Goal: Complete application form: Complete application form

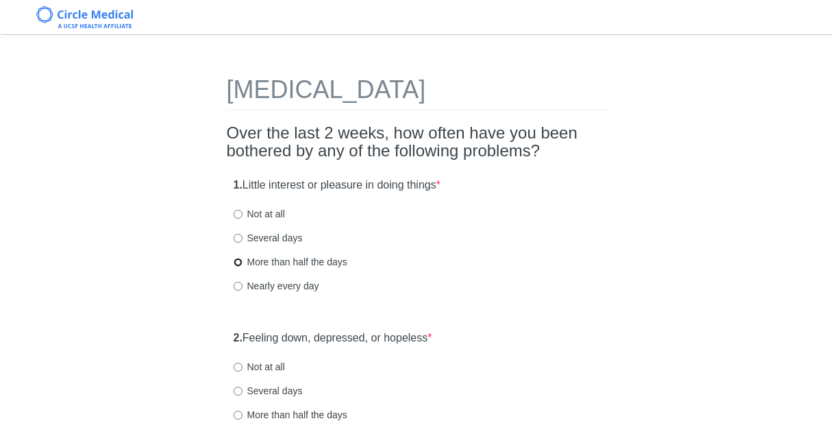
click at [237, 264] on input "More than half the days" at bounding box center [238, 262] width 9 height 9
radio input "true"
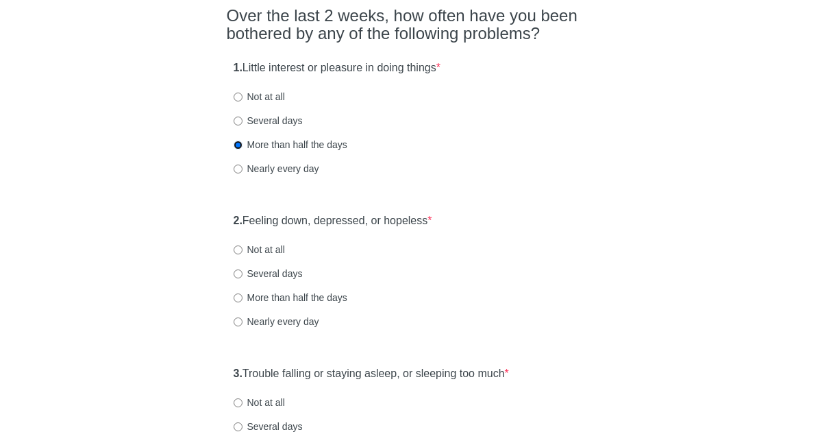
scroll to position [137, 0]
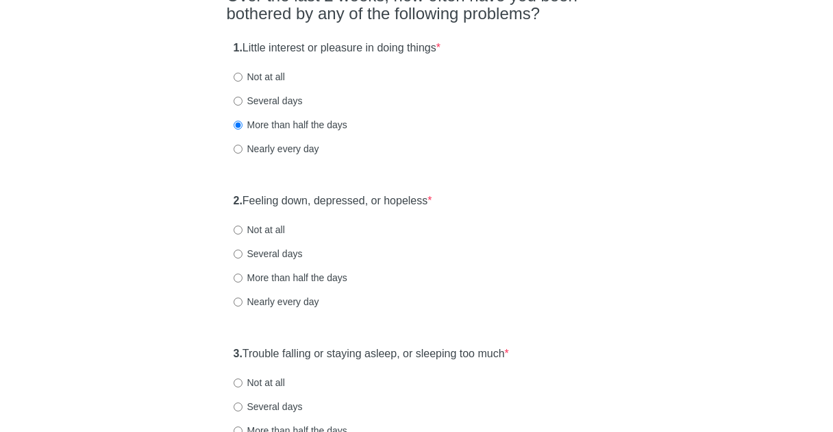
click at [239, 296] on label "Nearly every day" at bounding box center [277, 302] width 86 height 14
click at [239, 297] on input "Nearly every day" at bounding box center [238, 301] width 9 height 9
radio input "true"
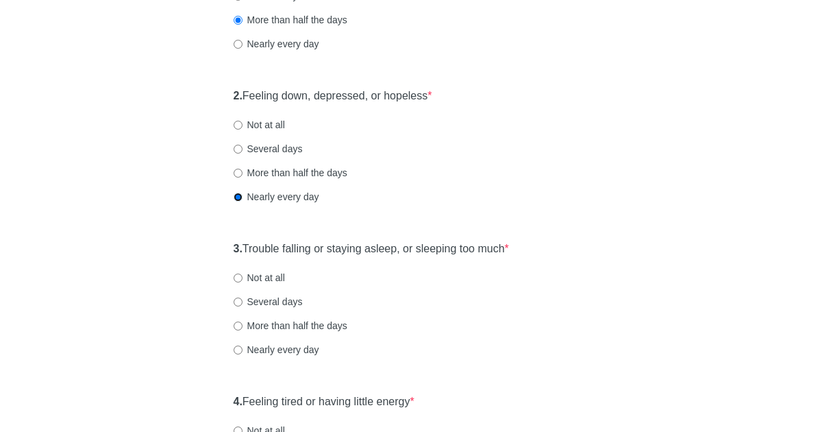
scroll to position [274, 0]
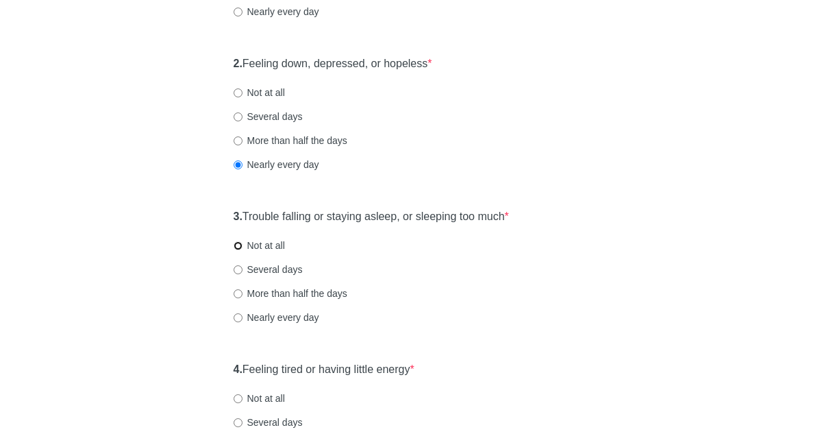
click at [239, 245] on input "Not at all" at bounding box center [238, 245] width 9 height 9
radio input "true"
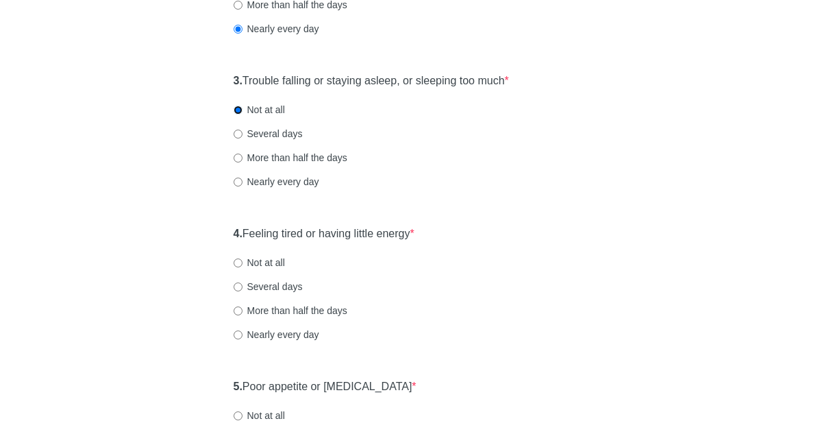
scroll to position [411, 0]
click at [239, 334] on input "Nearly every day" at bounding box center [238, 333] width 9 height 9
radio input "true"
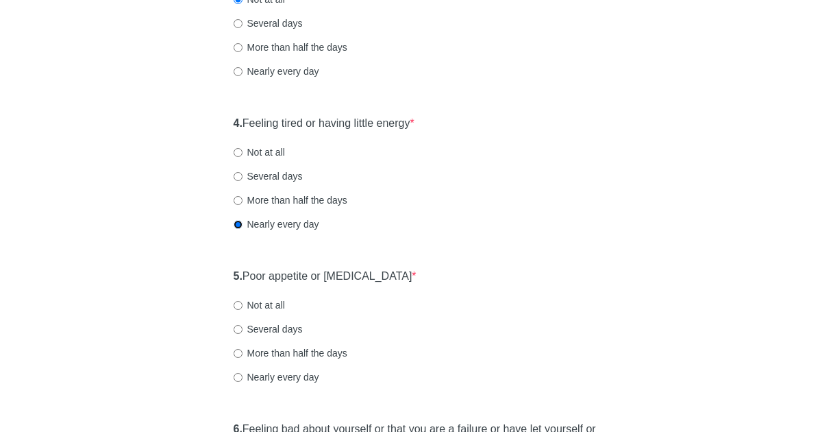
scroll to position [548, 0]
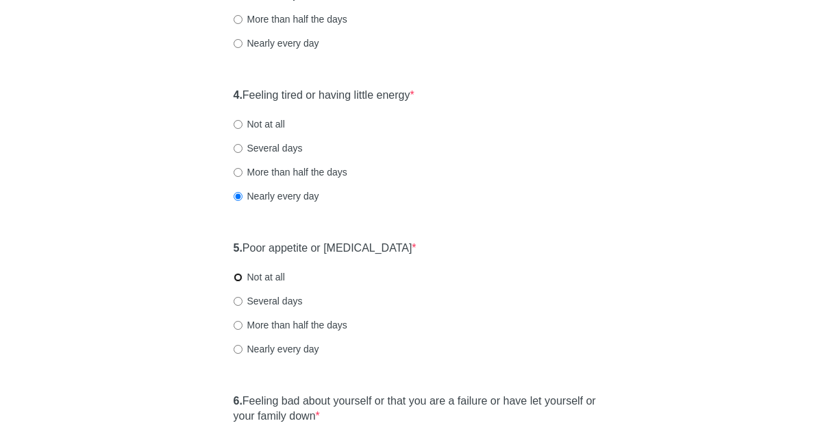
click at [238, 278] on input "Not at all" at bounding box center [238, 277] width 9 height 9
radio input "true"
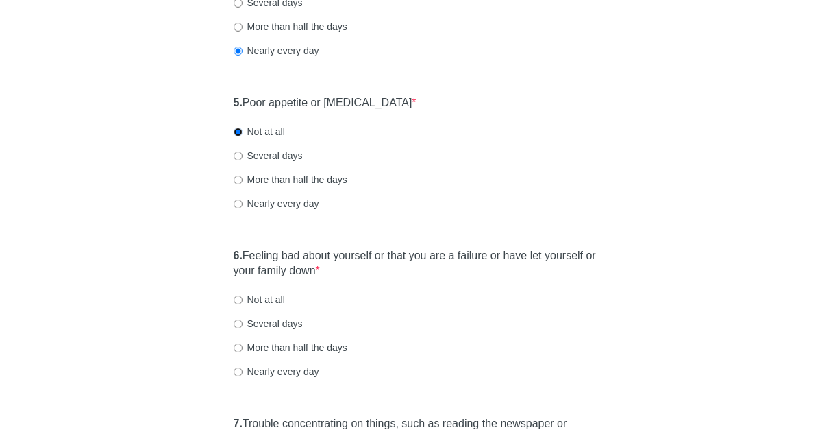
scroll to position [754, 0]
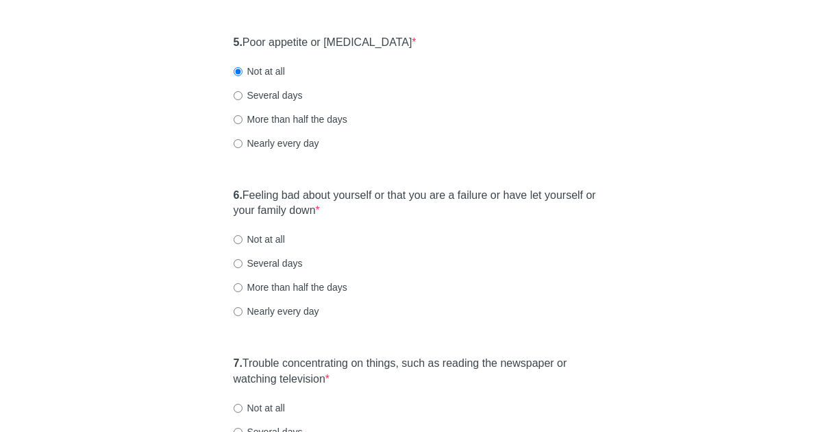
click at [243, 238] on label "Not at all" at bounding box center [259, 239] width 51 height 14
click at [243, 238] on input "Not at all" at bounding box center [238, 239] width 9 height 9
radio input "true"
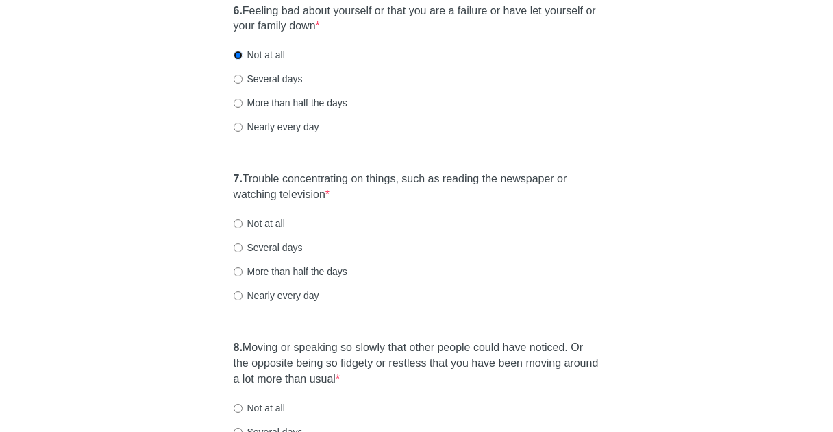
scroll to position [960, 0]
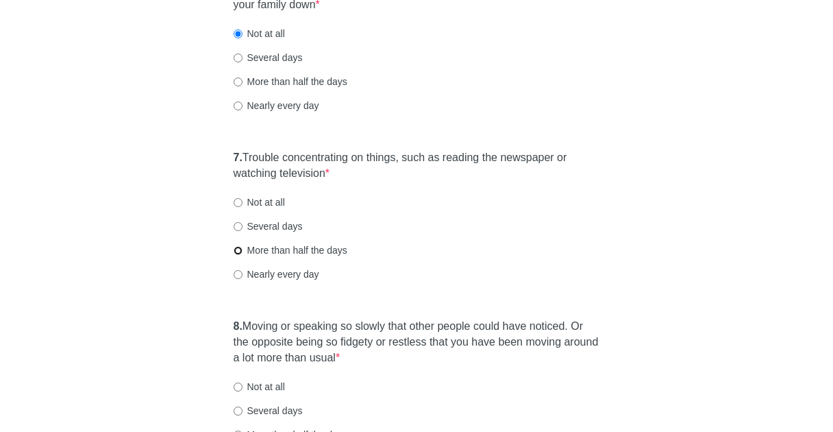
click at [236, 249] on input "More than half the days" at bounding box center [238, 250] width 9 height 9
radio input "true"
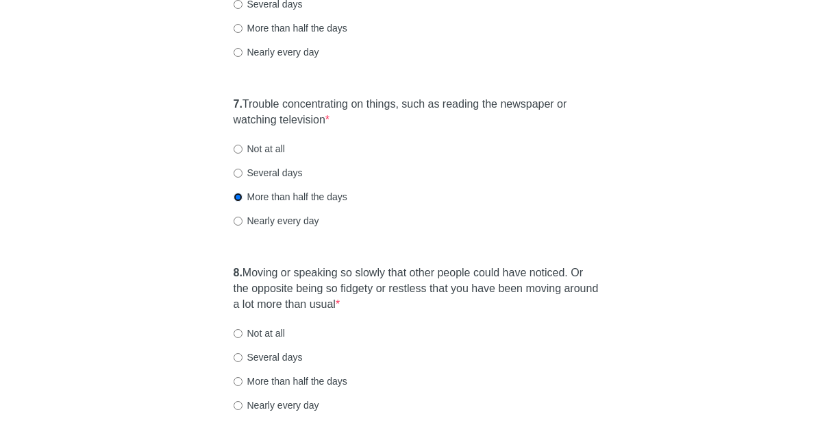
scroll to position [1097, 0]
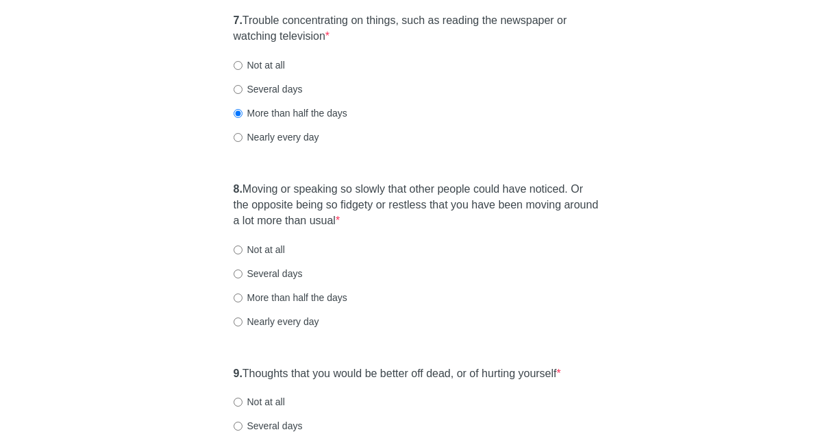
click at [243, 249] on label "Not at all" at bounding box center [259, 250] width 51 height 14
click at [243, 249] on input "Not at all" at bounding box center [238, 249] width 9 height 9
radio input "true"
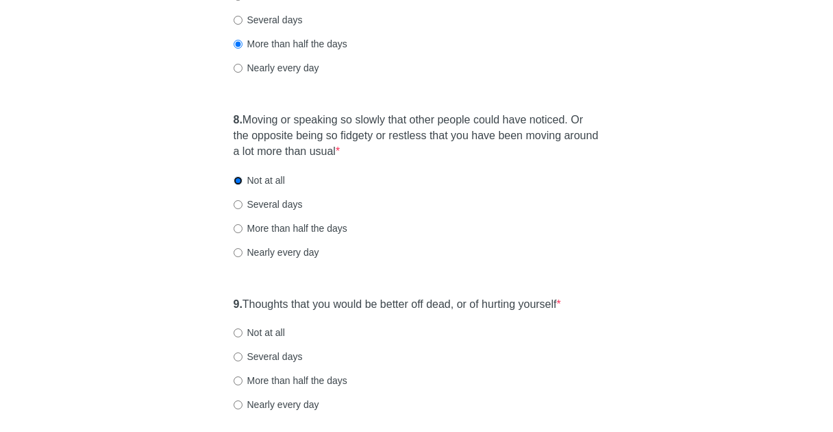
scroll to position [1234, 0]
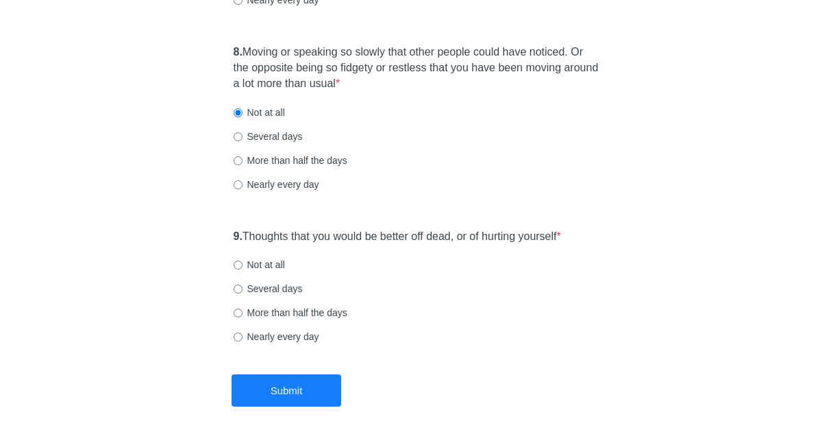
click at [243, 267] on label "Not at all" at bounding box center [259, 265] width 51 height 14
click at [243, 267] on input "Not at all" at bounding box center [238, 264] width 9 height 9
radio input "true"
click at [280, 382] on button "Submit" at bounding box center [287, 390] width 110 height 32
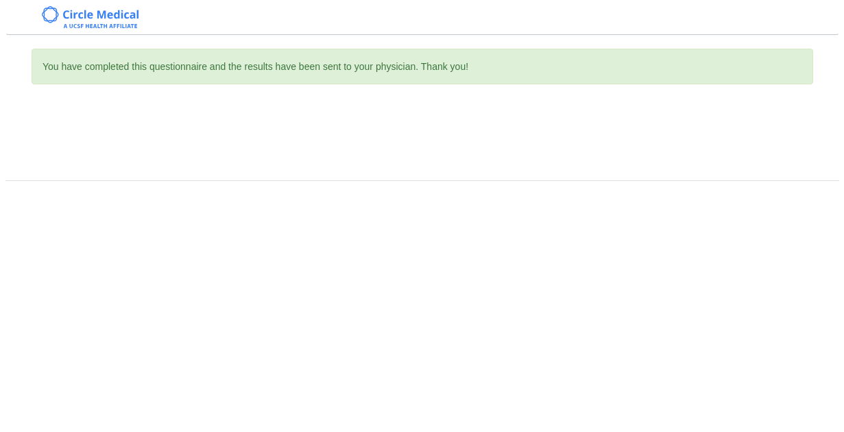
scroll to position [0, 0]
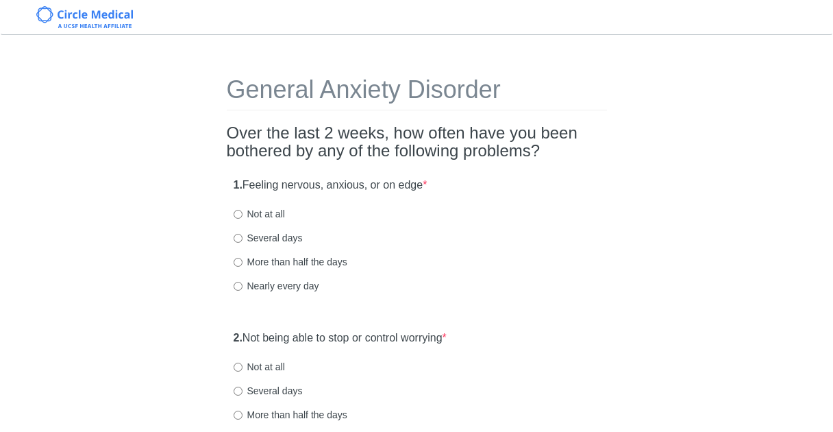
click at [258, 283] on label "Nearly every day" at bounding box center [277, 286] width 86 height 14
click at [243, 283] on input "Nearly every day" at bounding box center [238, 286] width 9 height 9
radio input "true"
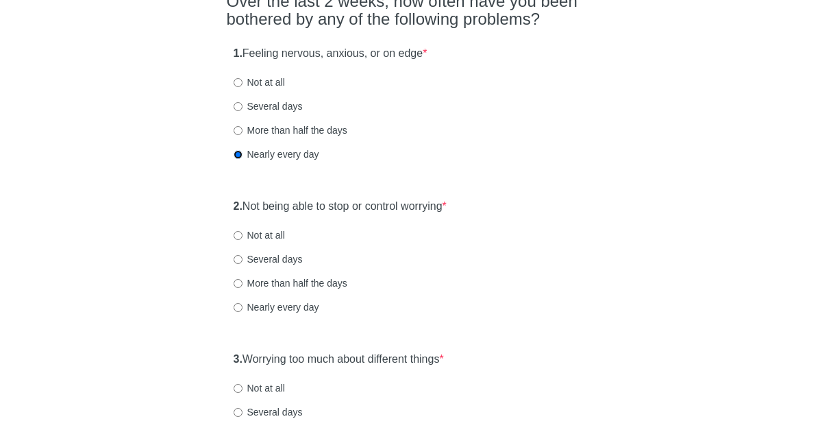
scroll to position [137, 0]
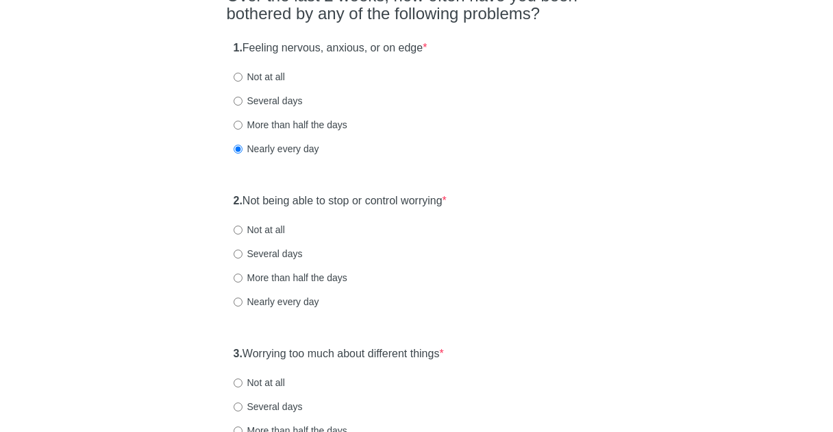
click at [258, 297] on label "Nearly every day" at bounding box center [277, 302] width 86 height 14
click at [243, 297] on input "Nearly every day" at bounding box center [238, 301] width 9 height 9
radio input "true"
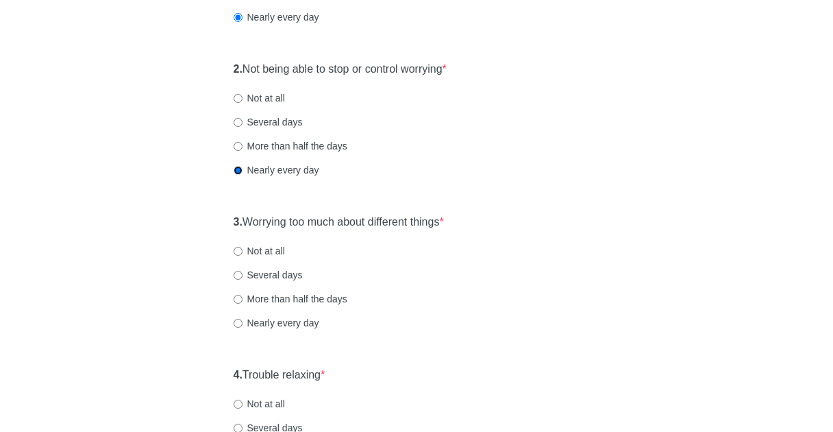
scroll to position [274, 0]
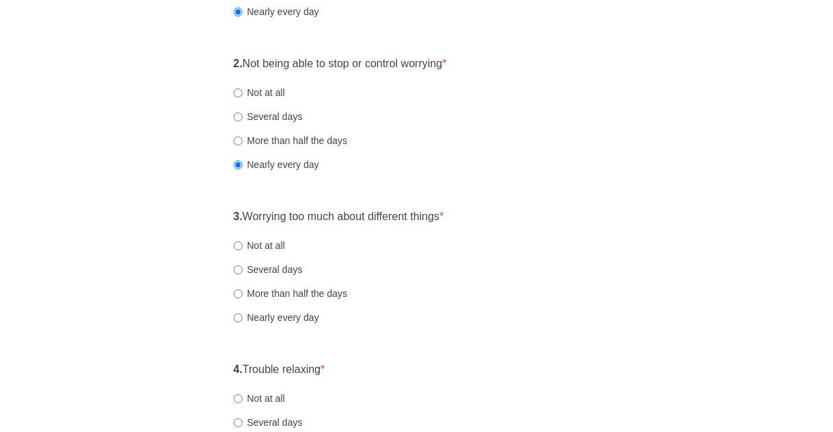
click at [262, 314] on label "Nearly every day" at bounding box center [277, 317] width 86 height 14
click at [243, 314] on input "Nearly every day" at bounding box center [238, 317] width 9 height 9
radio input "true"
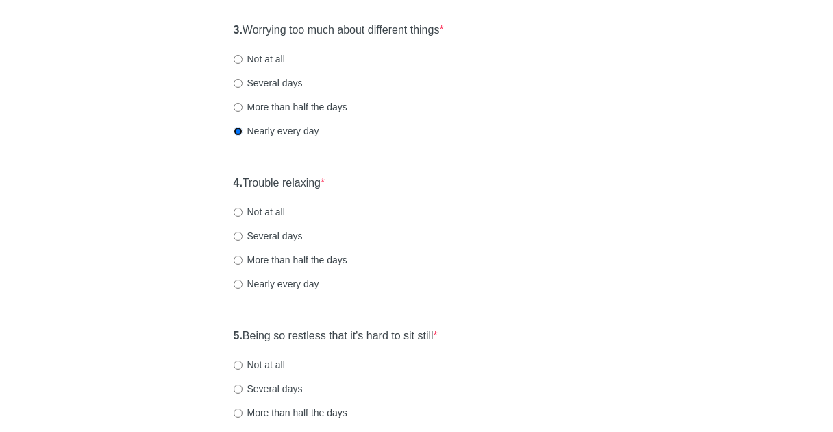
scroll to position [480, 0]
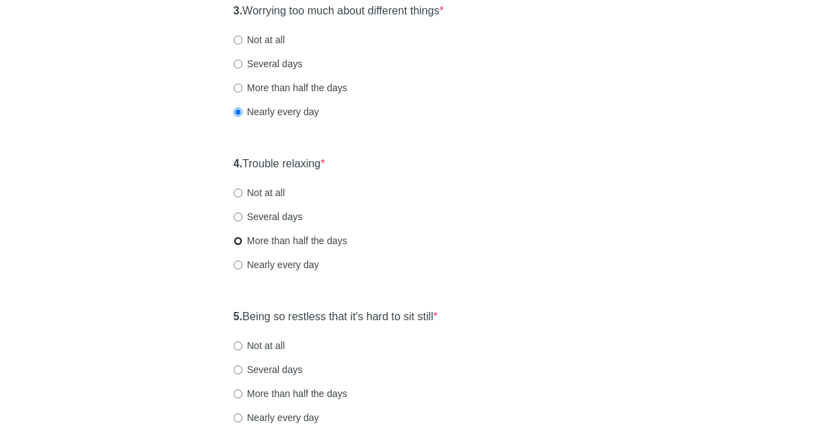
click at [241, 238] on input "More than half the days" at bounding box center [238, 240] width 9 height 9
radio input "true"
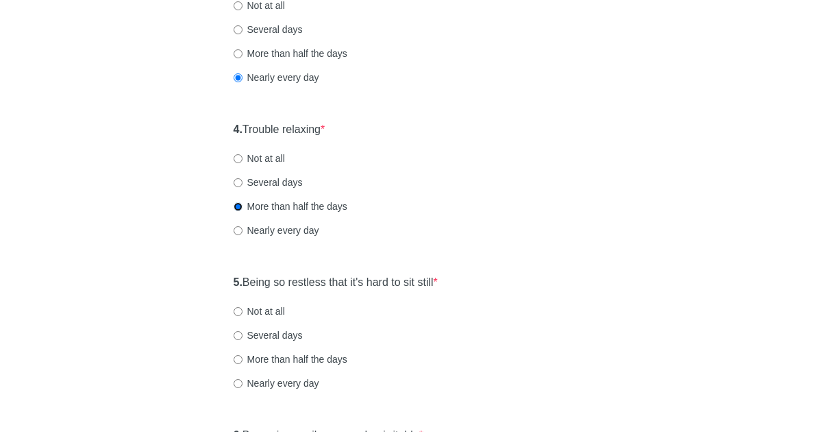
scroll to position [617, 0]
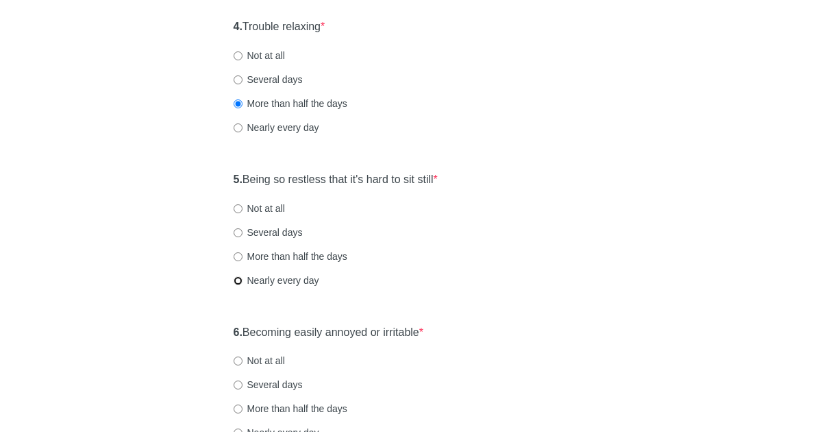
click at [239, 280] on input "Nearly every day" at bounding box center [238, 280] width 9 height 9
radio input "true"
click at [237, 250] on label "More than half the days" at bounding box center [291, 256] width 114 height 14
click at [237, 252] on input "More than half the days" at bounding box center [238, 256] width 9 height 9
radio input "true"
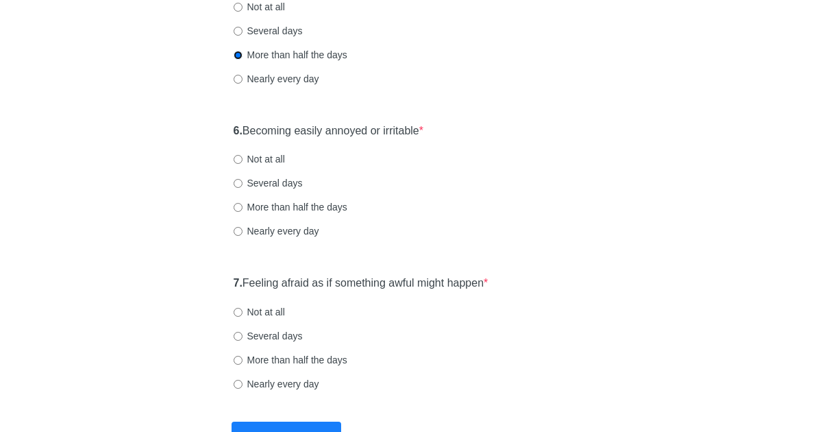
scroll to position [822, 0]
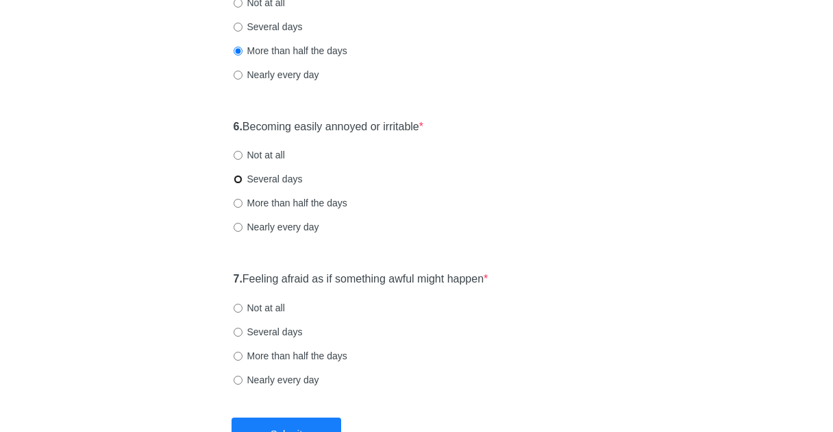
click at [236, 181] on input "Several days" at bounding box center [238, 179] width 9 height 9
radio input "true"
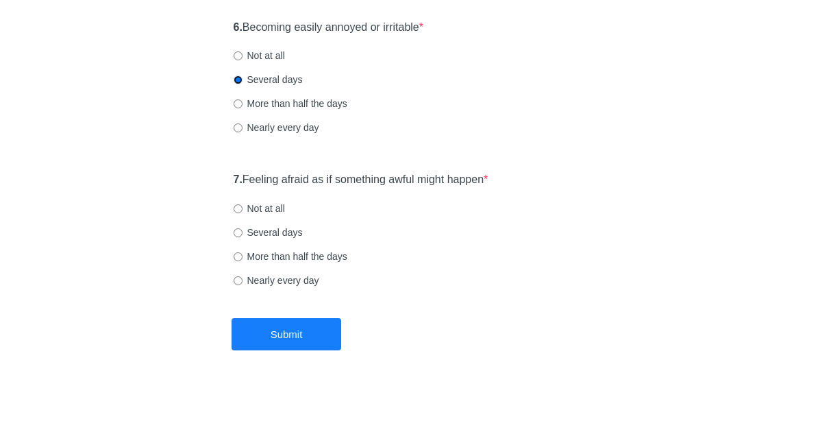
scroll to position [923, 0]
click at [240, 233] on input "Several days" at bounding box center [238, 232] width 9 height 9
radio input "true"
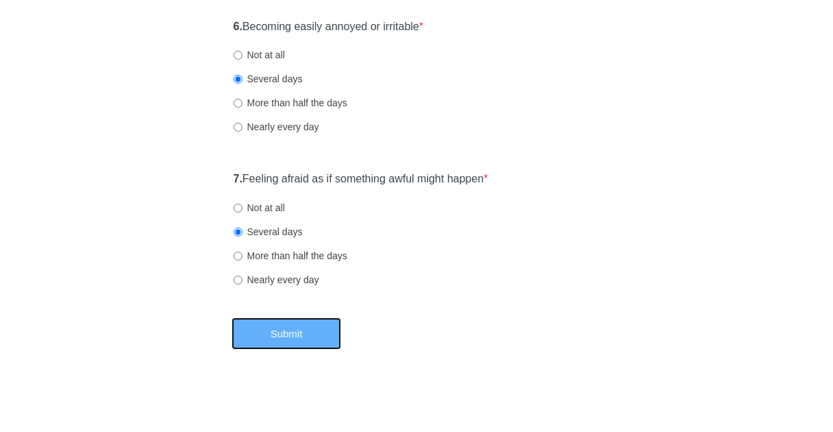
click at [291, 327] on button "Submit" at bounding box center [287, 333] width 110 height 32
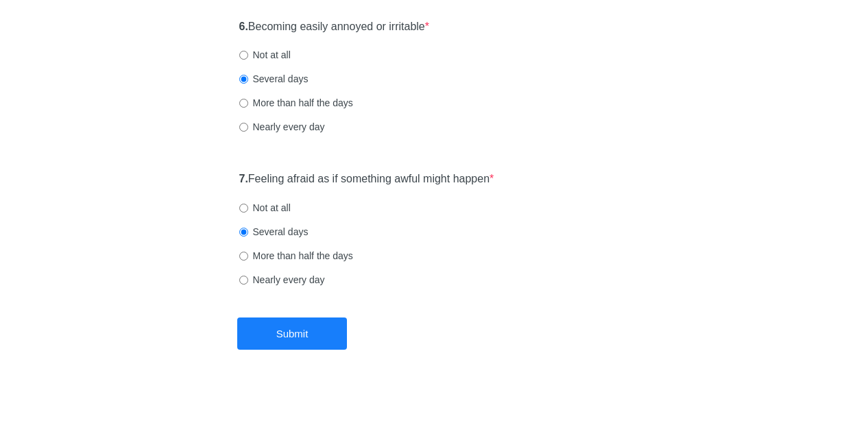
scroll to position [0, 0]
